Goal: Find contact information: Find contact information

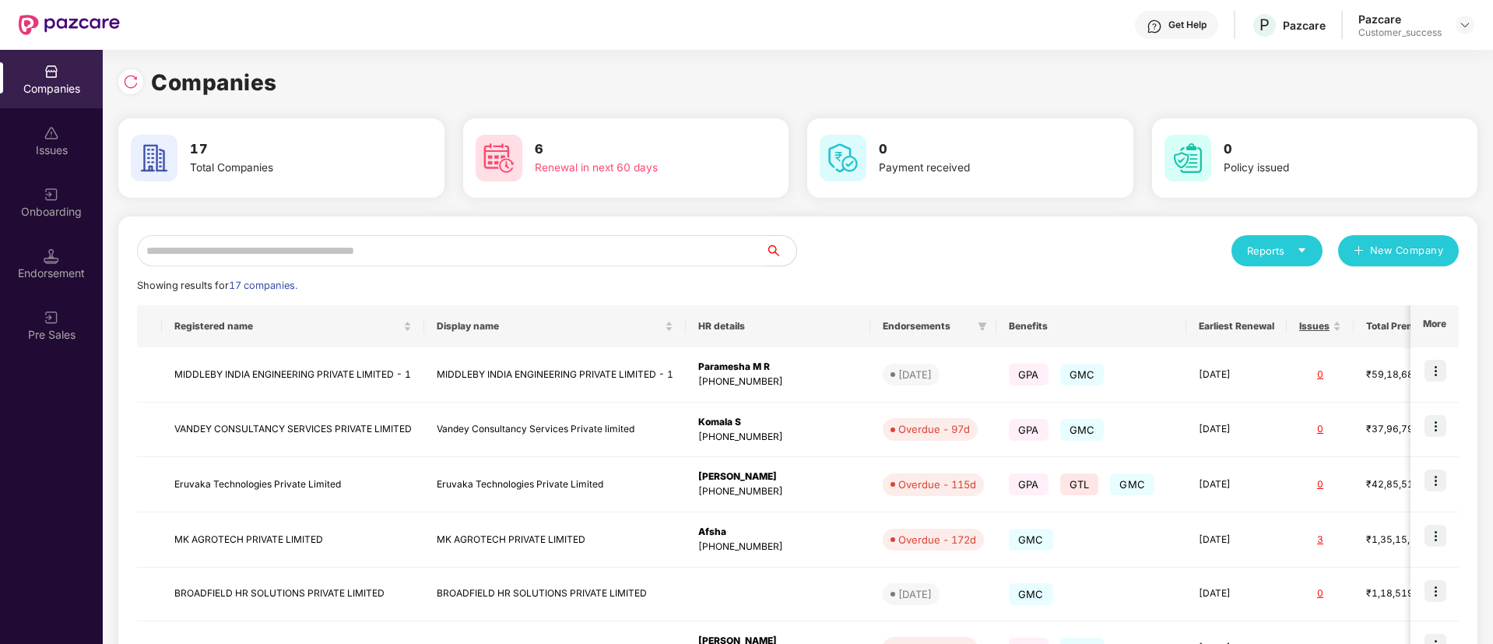
click at [557, 248] on input "text" at bounding box center [451, 250] width 628 height 31
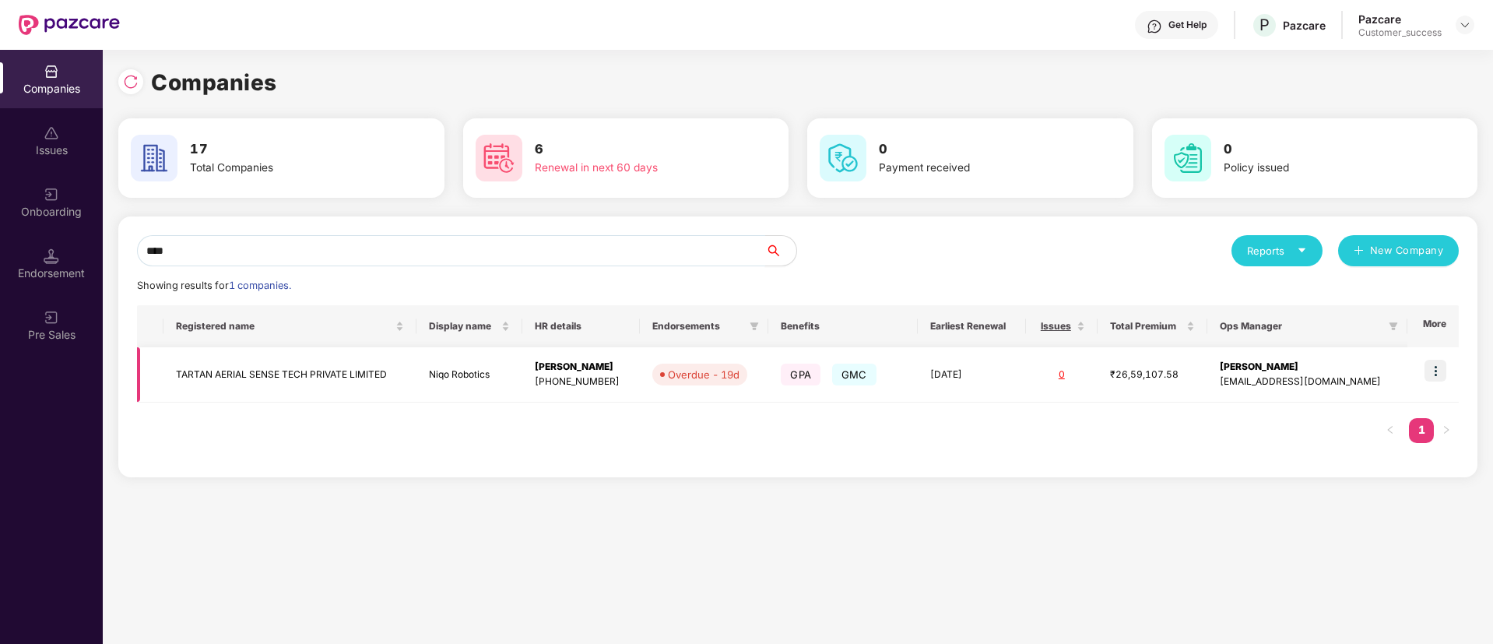
type input "****"
click at [1439, 371] on img at bounding box center [1436, 371] width 22 height 22
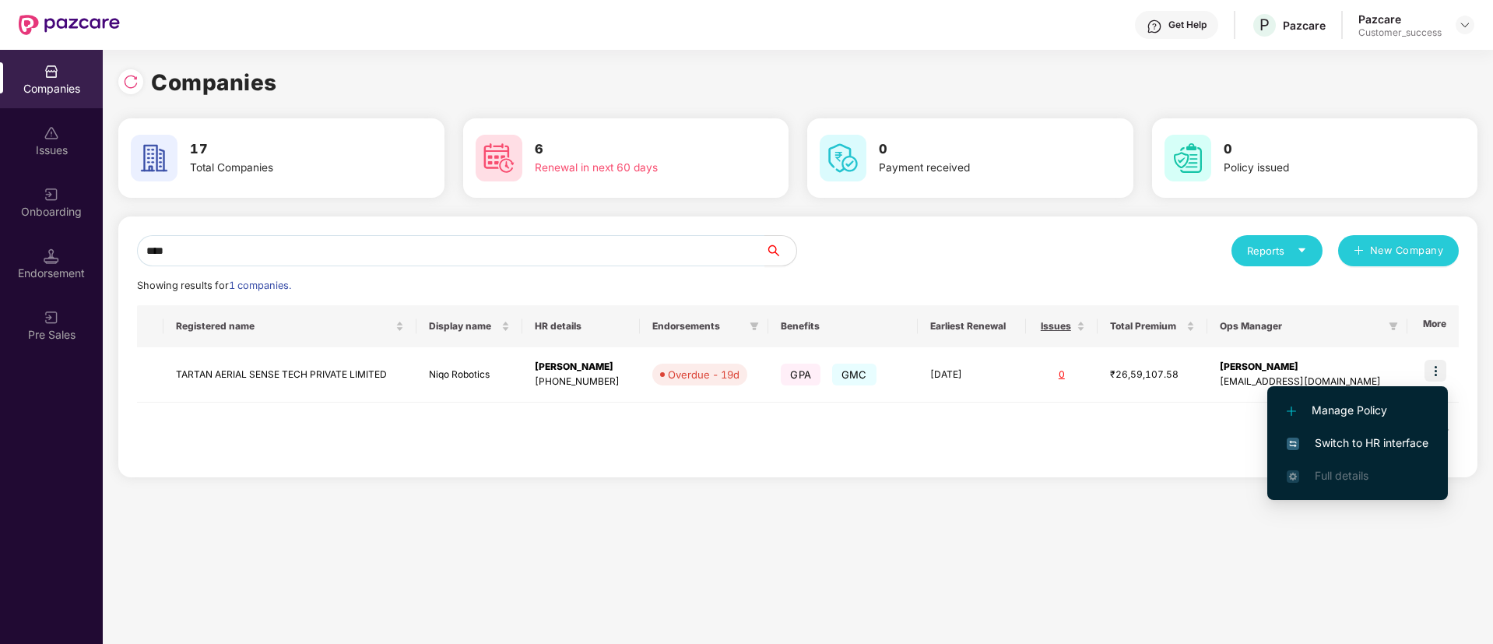
click at [1376, 429] on li "Switch to HR interface" at bounding box center [1357, 443] width 181 height 33
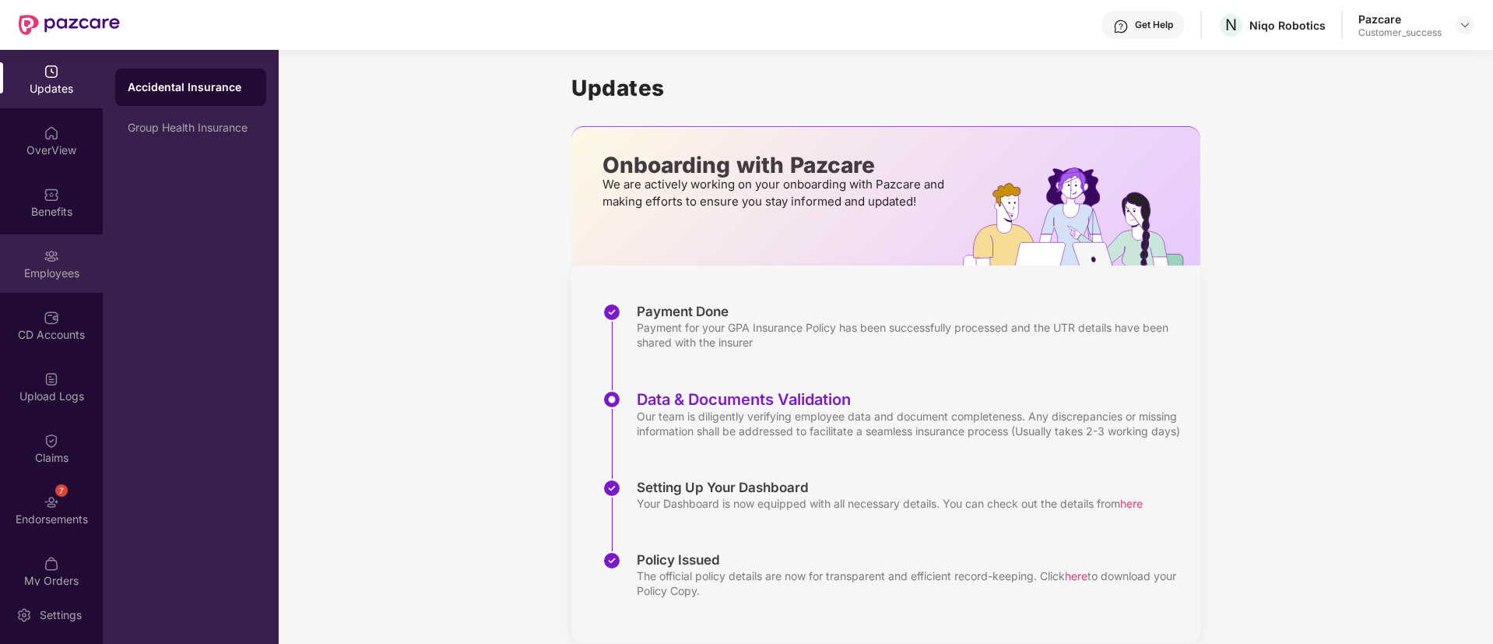
click at [52, 289] on div "Employees" at bounding box center [51, 263] width 103 height 58
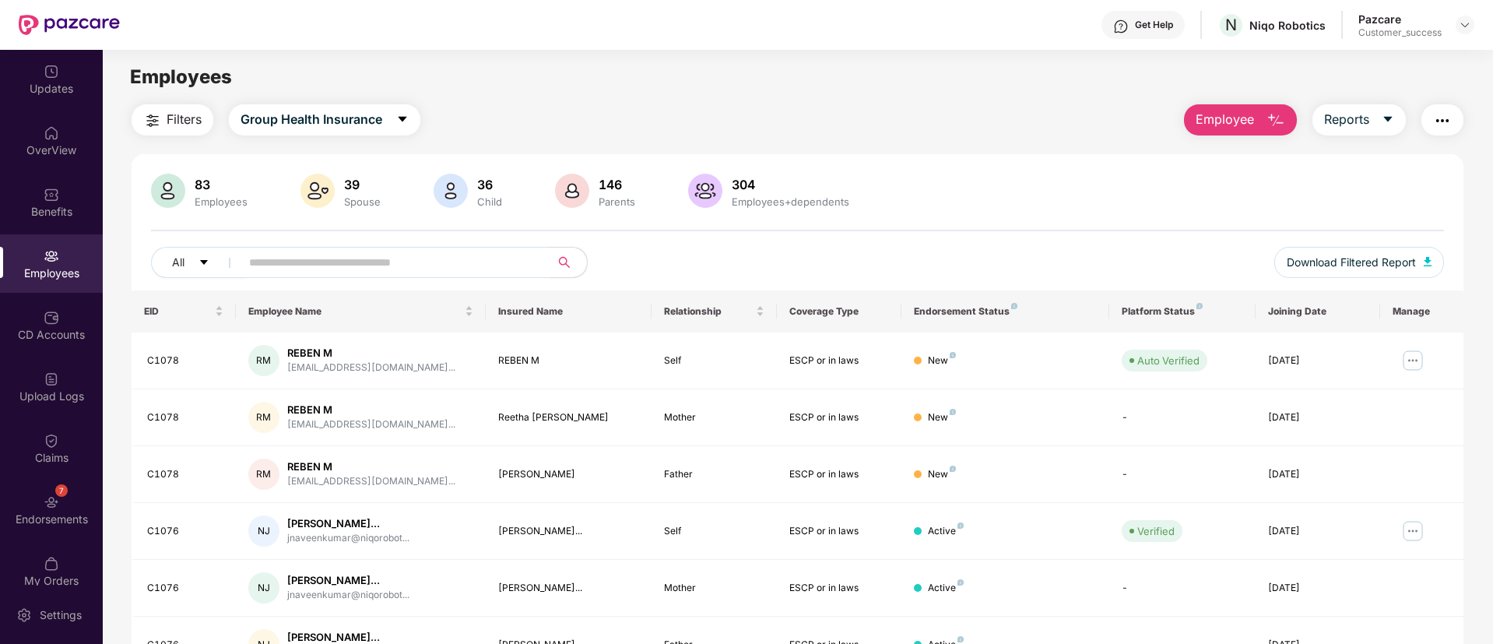
click at [413, 256] on input "text" at bounding box center [388, 262] width 279 height 23
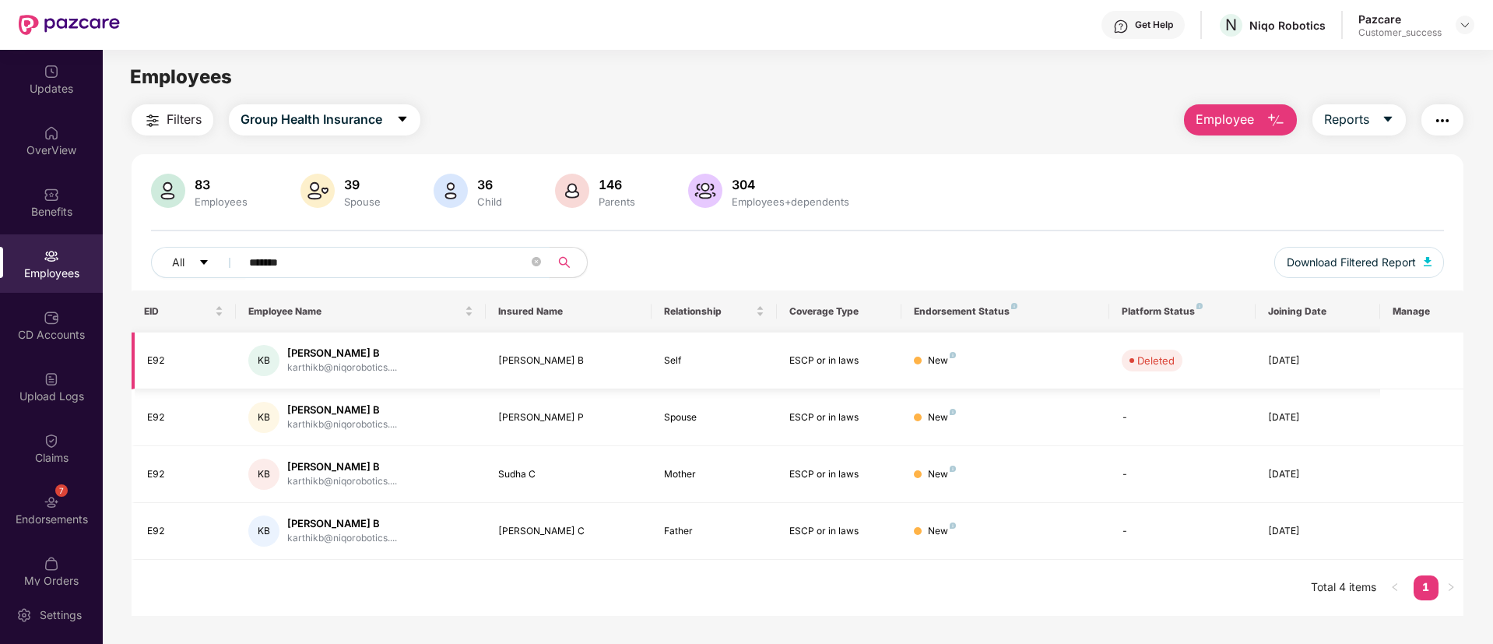
type input "*******"
click at [153, 364] on div "E92" at bounding box center [185, 360] width 76 height 15
copy div "E92"
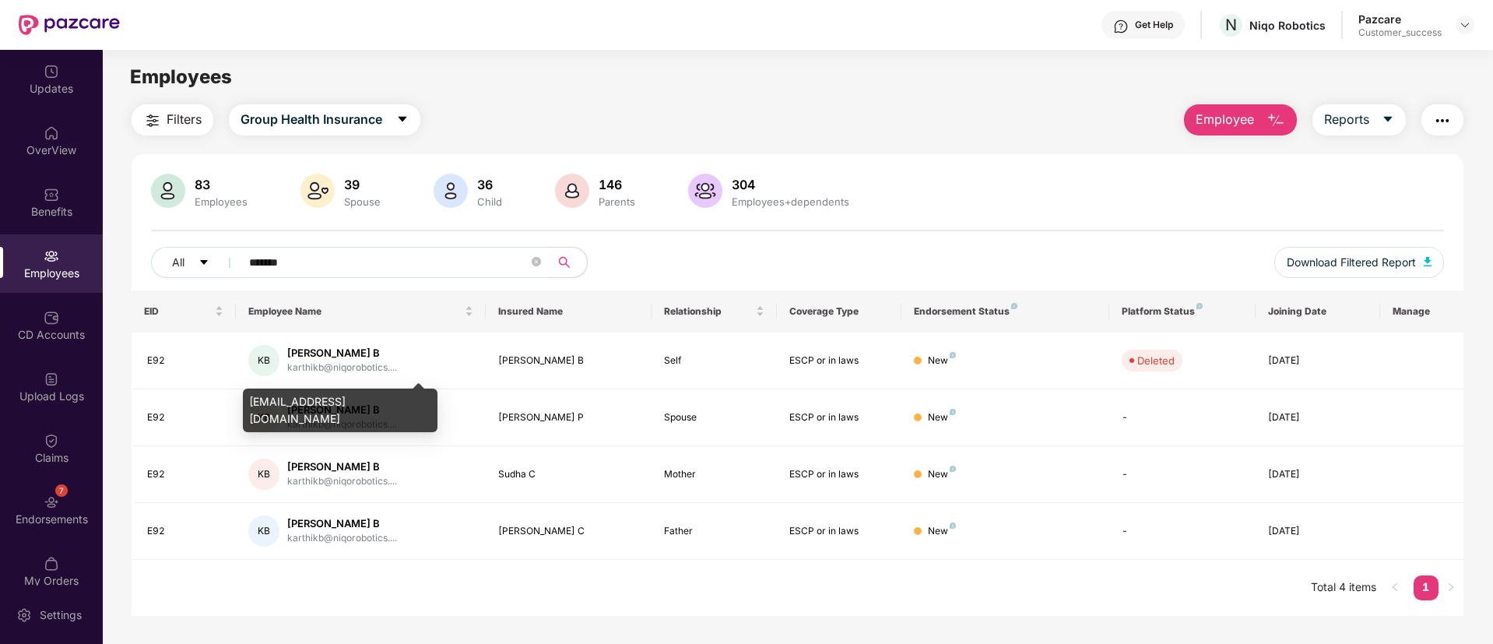
click at [359, 395] on div "[EMAIL_ADDRESS][DOMAIN_NAME]" at bounding box center [340, 410] width 195 height 44
copy div "[EMAIL_ADDRESS][DOMAIN_NAME]"
